Goal: Task Accomplishment & Management: Manage account settings

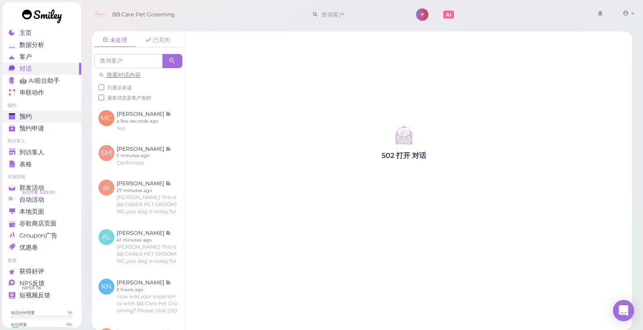
click at [30, 114] on span "预约" at bounding box center [25, 117] width 12 height 8
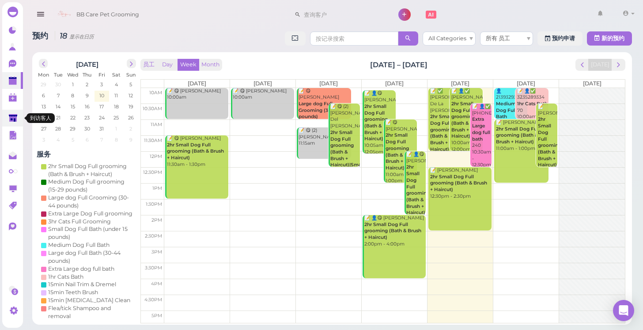
click at [11, 118] on icon at bounding box center [13, 118] width 8 height 7
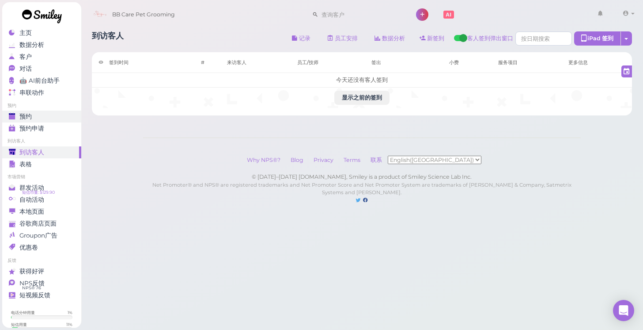
click at [23, 115] on span "预约" at bounding box center [25, 117] width 12 height 8
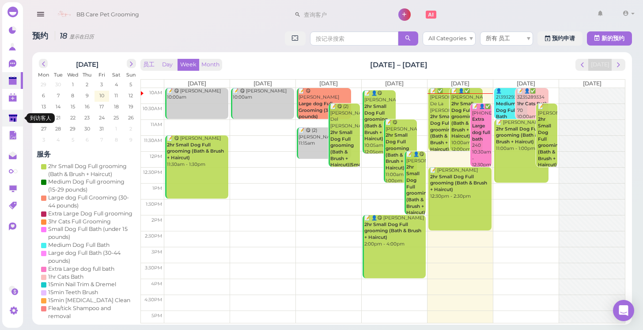
click at [10, 118] on polygon at bounding box center [13, 118] width 8 height 8
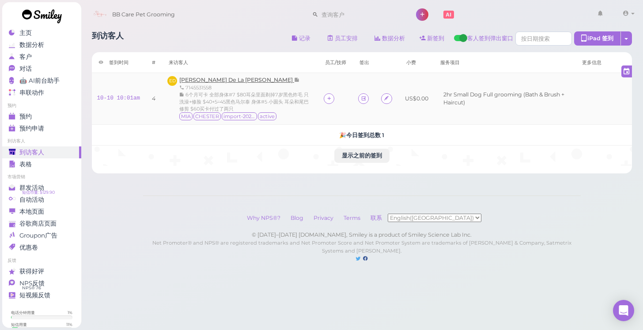
click at [202, 82] on span "[PERSON_NAME] De La [PERSON_NAME]" at bounding box center [236, 79] width 115 height 7
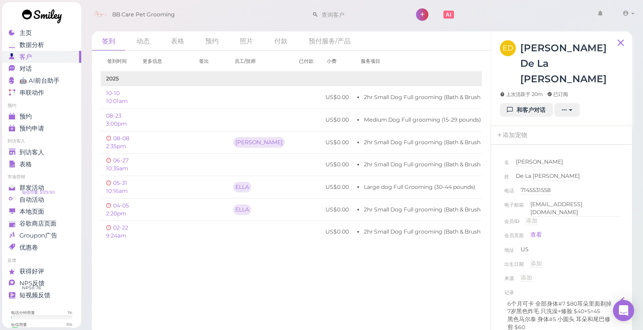
click at [550, 329] on p "买卡付过了两只" at bounding box center [562, 335] width 108 height 8
click at [590, 273] on div "来源 添加 Google Yelp Instagram Tiktok Groupon Facebook Friends Street Sign" at bounding box center [562, 280] width 114 height 14
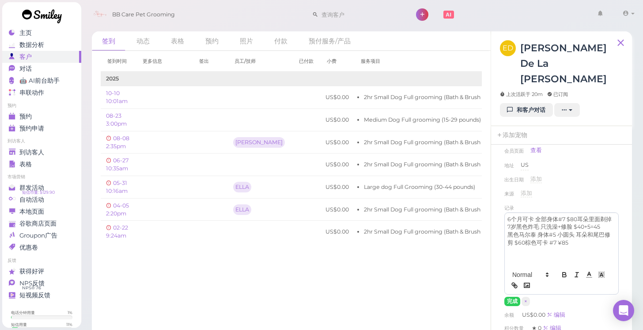
scroll to position [91, 0]
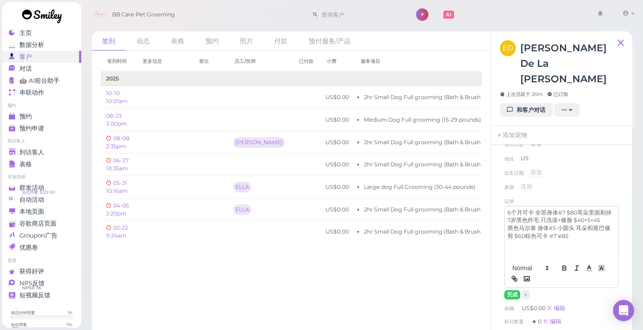
click at [565, 209] on p "6个月可卡 全部身体#7 $80耳朵里面剃掉" at bounding box center [562, 213] width 108 height 8
click at [582, 209] on p "6个月可卡 全部身体#7 爱你的#5 $80耳朵里面剃掉" at bounding box center [562, 217] width 108 height 16
click at [520, 232] on p "黑色马尔泰 身体#5 小圆头 耳朵和尾巴修剪 $60棕色可卡 #7 ¥85" at bounding box center [562, 240] width 108 height 16
click at [513, 290] on button "完成" at bounding box center [513, 294] width 16 height 9
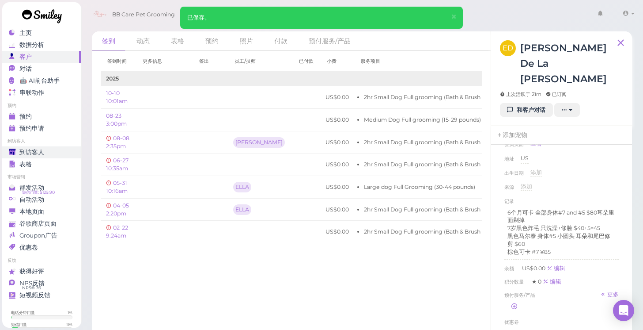
click at [42, 152] on span "到访客人" at bounding box center [31, 152] width 25 height 8
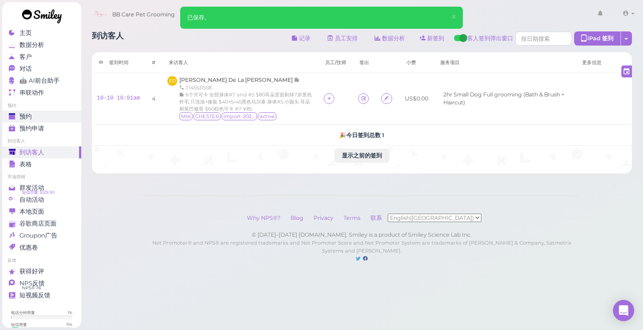
click at [49, 118] on div "预约" at bounding box center [41, 117] width 64 height 8
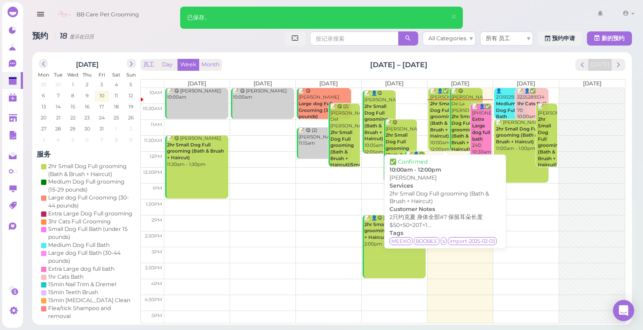
click at [438, 132] on b "2hr Small Dog Full grooming (Bath & Brush + Haircut)" at bounding box center [441, 120] width 23 height 38
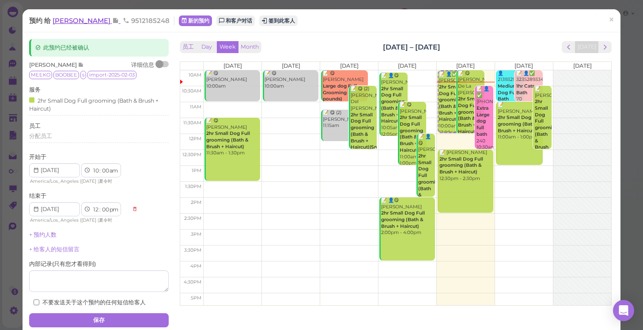
click at [92, 22] on span "[PERSON_NAME]" at bounding box center [83, 20] width 60 height 8
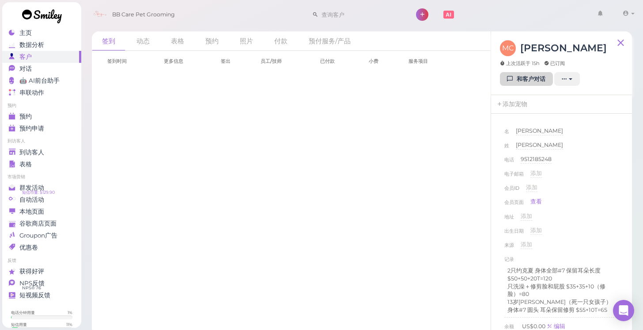
click at [525, 75] on link "和客户对话" at bounding box center [526, 79] width 53 height 14
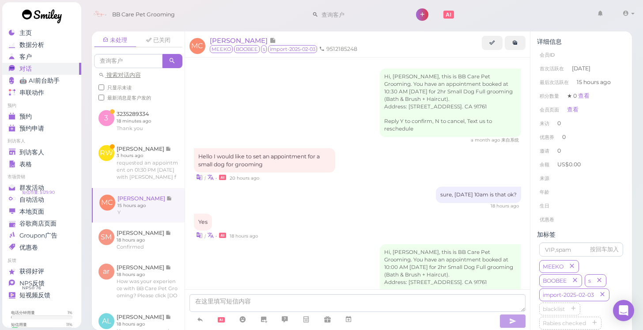
scroll to position [91, 0]
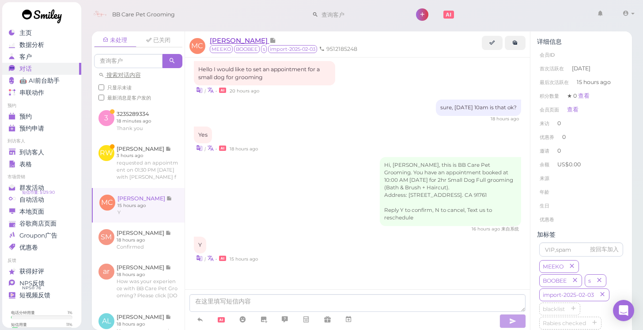
click at [244, 43] on span "[PERSON_NAME]" at bounding box center [240, 40] width 60 height 8
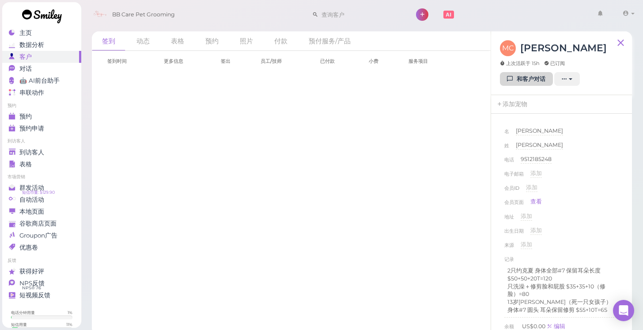
click at [516, 81] on link "和客户对话" at bounding box center [526, 79] width 53 height 14
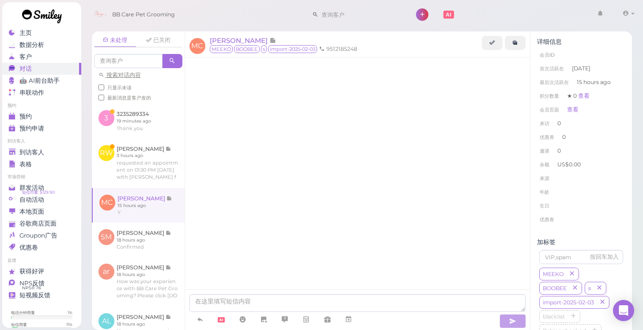
scroll to position [91, 0]
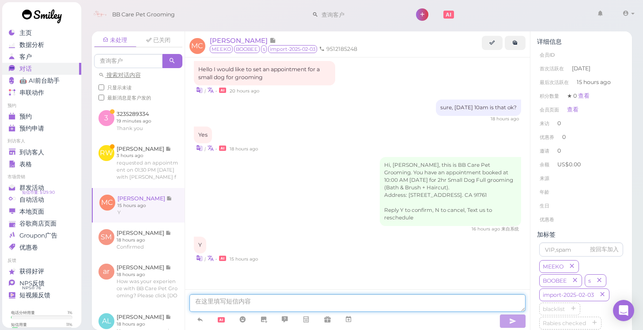
click at [270, 302] on textarea at bounding box center [358, 303] width 337 height 18
click at [352, 305] on textarea "hi. just want to check do you still want keep your apponiment [DATE]?" at bounding box center [358, 303] width 337 height 18
click at [354, 301] on textarea "hi. just want to check do you still want keep your apponiment [DATE]?" at bounding box center [358, 303] width 337 height 18
type textarea "hi. just want to check do you still want keep your apponiment [DATE]?"
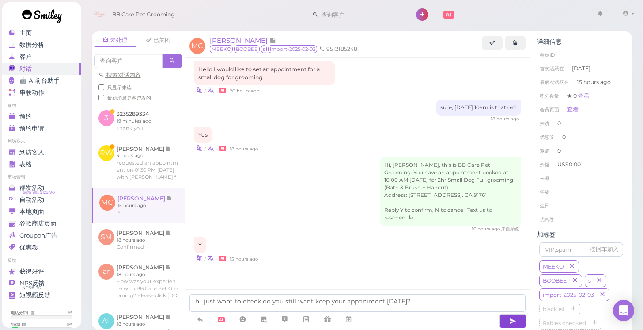
click at [517, 319] on button "button" at bounding box center [513, 321] width 27 height 14
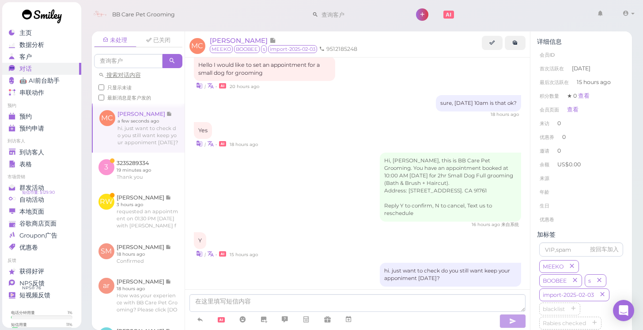
scroll to position [119, 0]
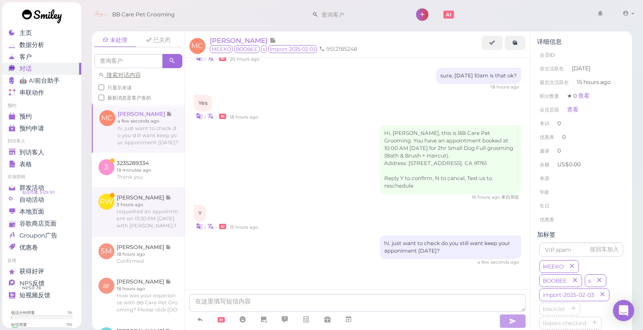
click at [129, 203] on link at bounding box center [138, 211] width 93 height 49
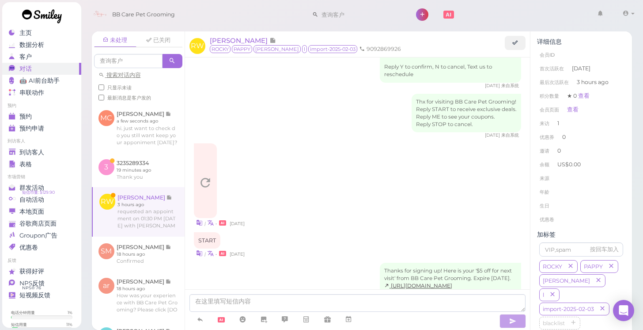
scroll to position [497, 0]
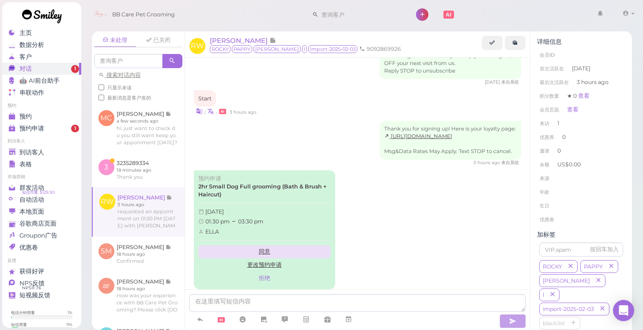
click at [262, 245] on link "同意" at bounding box center [264, 251] width 133 height 13
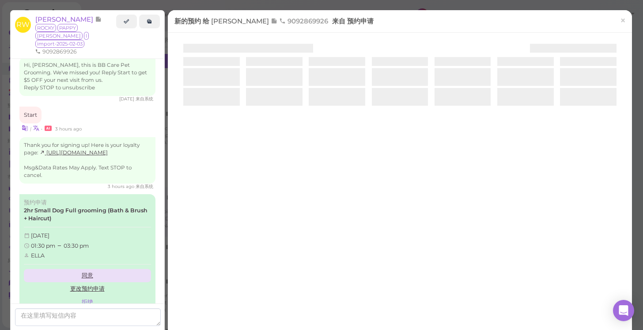
scroll to position [494, 0]
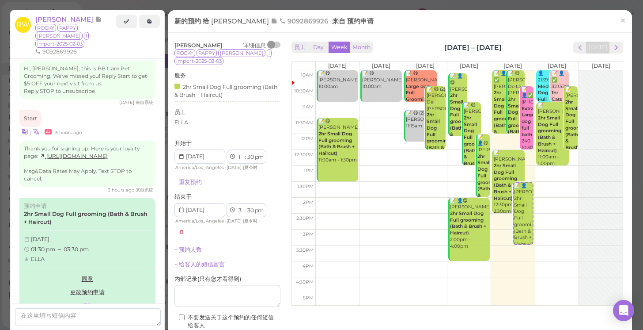
click at [243, 252] on div "[PERSON_NAME] 详细信息 [PERSON_NAME] l import-2025-02-03 服务 2hr Small Dog Full groo…" at bounding box center [228, 196] width 106 height 308
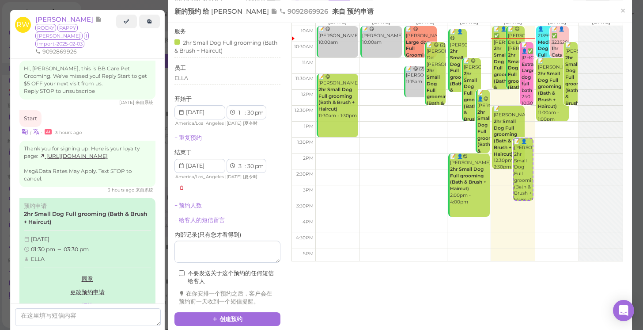
scroll to position [45, 0]
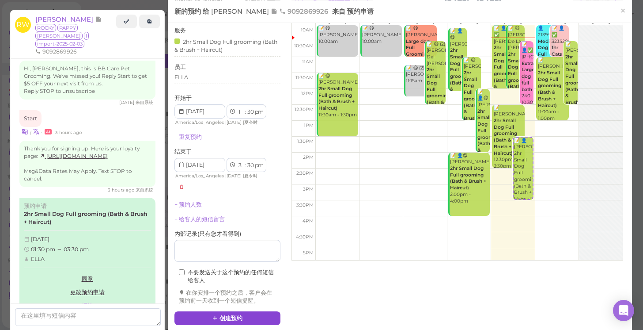
click at [221, 311] on button "创建预约" at bounding box center [228, 318] width 106 height 14
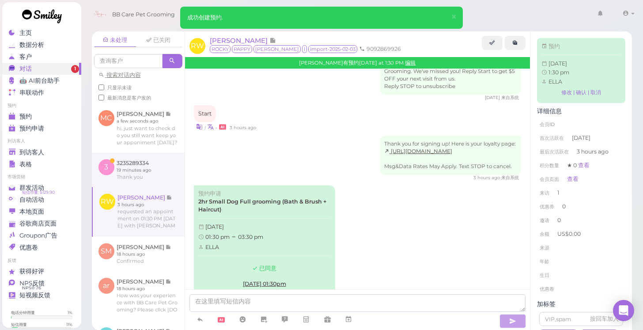
scroll to position [590, 0]
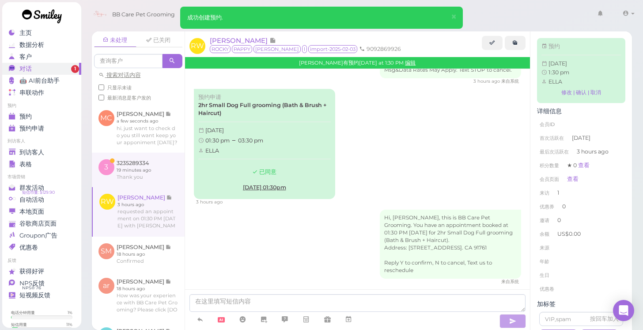
click at [137, 160] on link at bounding box center [138, 169] width 93 height 34
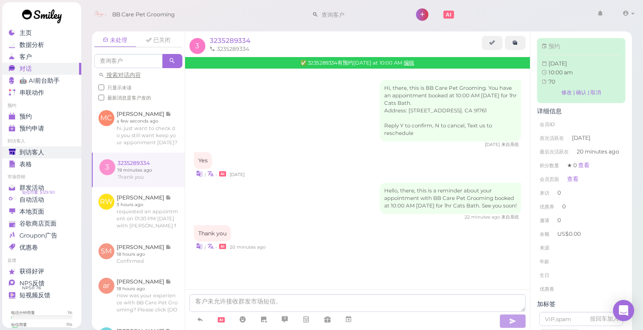
click at [43, 151] on span "到访客人" at bounding box center [31, 152] width 25 height 8
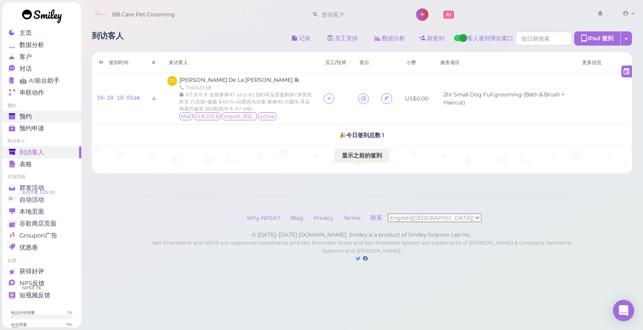
click at [33, 114] on div "预约" at bounding box center [41, 117] width 64 height 8
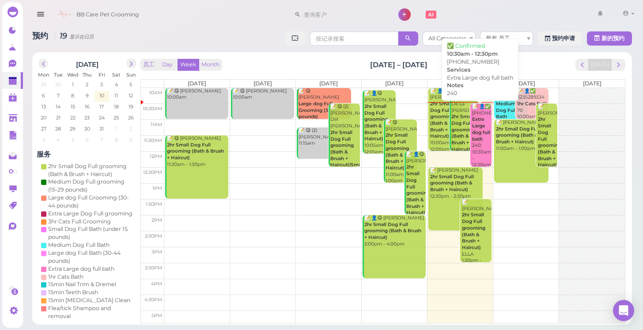
scroll to position [34, 0]
click at [477, 124] on b "Extra Large dog full bath" at bounding box center [481, 128] width 18 height 25
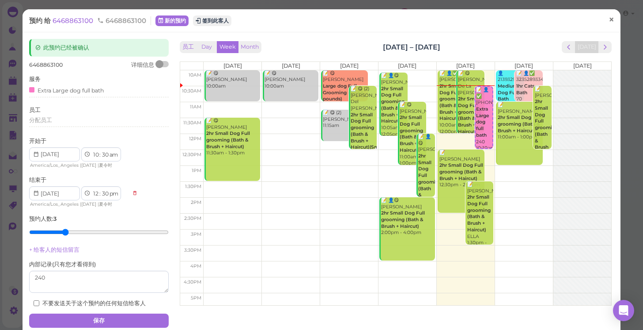
click at [611, 22] on span "×" at bounding box center [612, 20] width 6 height 12
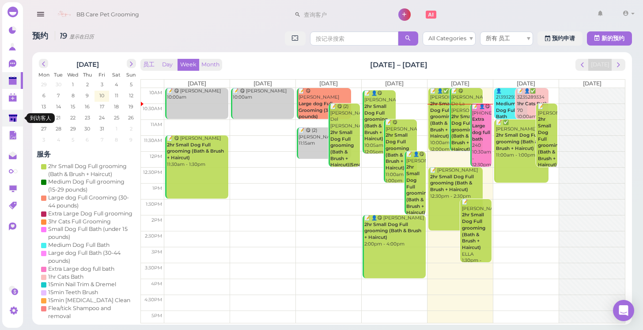
click at [11, 111] on link at bounding box center [12, 118] width 21 height 17
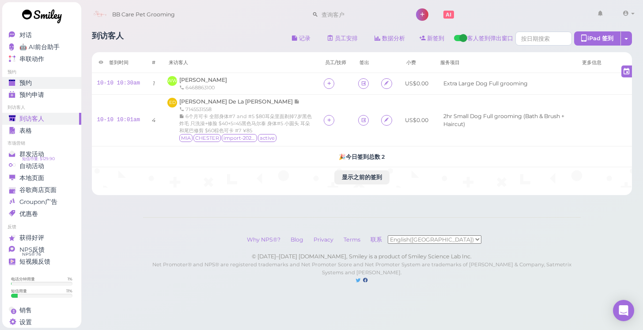
click at [68, 80] on div "预约" at bounding box center [41, 83] width 64 height 8
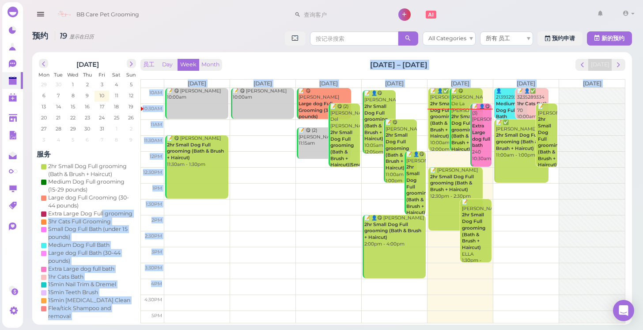
drag, startPoint x: 102, startPoint y: 212, endPoint x: 201, endPoint y: 285, distance: 122.9
click at [201, 285] on div "[DATE] Mon Tue Wed Thu Fri Sat Sun 29 30 1 2 3 4 5 6 7 8 9 10 11 12 13 14 15 16…" at bounding box center [332, 188] width 600 height 272
click at [202, 281] on td at bounding box center [394, 286] width 461 height 16
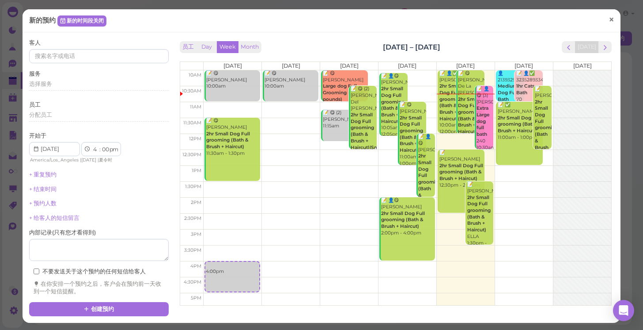
click at [618, 21] on link "×" at bounding box center [611, 20] width 16 height 21
